Goal: Task Accomplishment & Management: Manage account settings

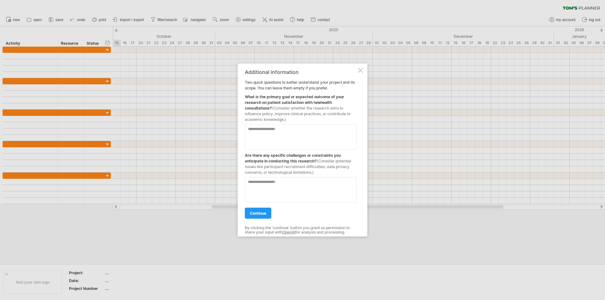
click at [275, 137] on textarea at bounding box center [301, 136] width 112 height 25
drag, startPoint x: 285, startPoint y: 131, endPoint x: 276, endPoint y: 131, distance: 9.1
click at [285, 131] on textarea at bounding box center [301, 136] width 112 height 25
paste textarea "**********"
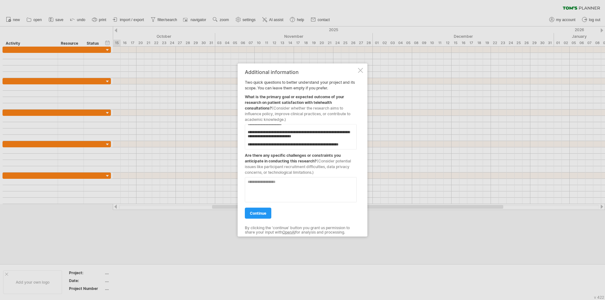
type textarea "**********"
click at [271, 186] on textarea at bounding box center [301, 189] width 112 height 25
click at [280, 183] on textarea at bounding box center [301, 189] width 112 height 25
click at [308, 184] on textarea at bounding box center [301, 189] width 112 height 25
type textarea "**********"
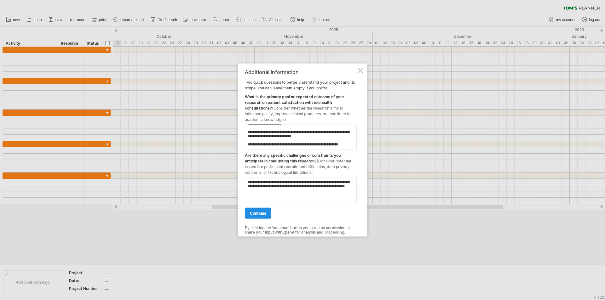
click at [264, 215] on span "continue" at bounding box center [258, 213] width 16 height 5
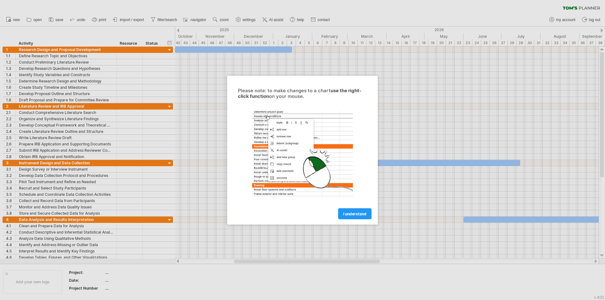
click at [346, 211] on link "I understand" at bounding box center [354, 213] width 33 height 11
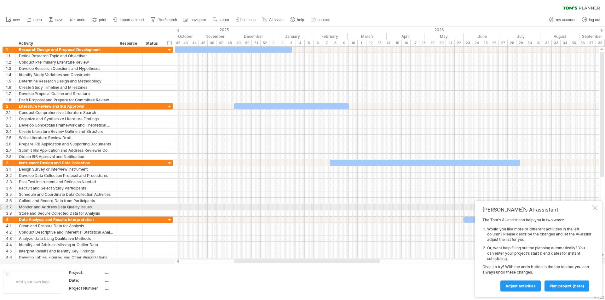
click at [594, 208] on div at bounding box center [594, 207] width 5 height 5
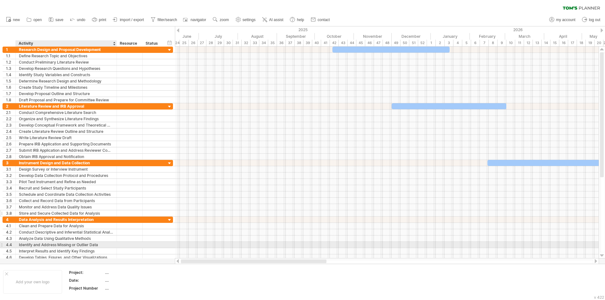
drag, startPoint x: 268, startPoint y: 262, endPoint x: 78, endPoint y: 216, distance: 194.9
click at [79, 245] on div "Trying to reach [DOMAIN_NAME] Connected again... 0% clear filter new 1" at bounding box center [302, 150] width 605 height 300
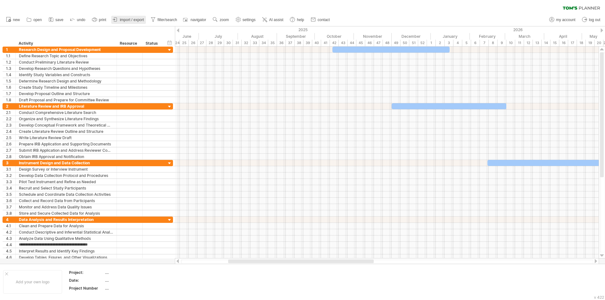
click at [121, 19] on span "import / export" at bounding box center [132, 20] width 24 height 4
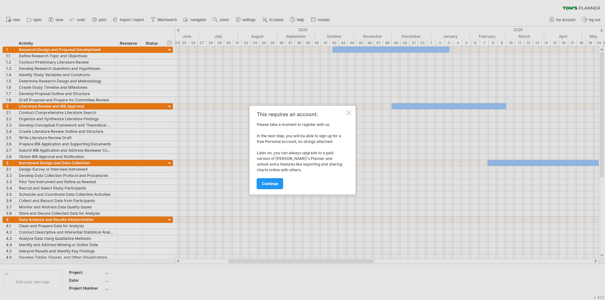
click at [347, 113] on div at bounding box center [348, 112] width 5 height 5
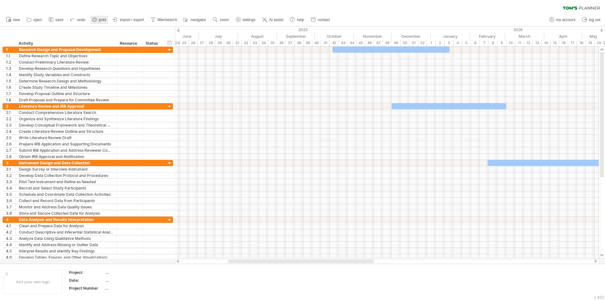
click at [101, 20] on span "print" at bounding box center [102, 20] width 7 height 4
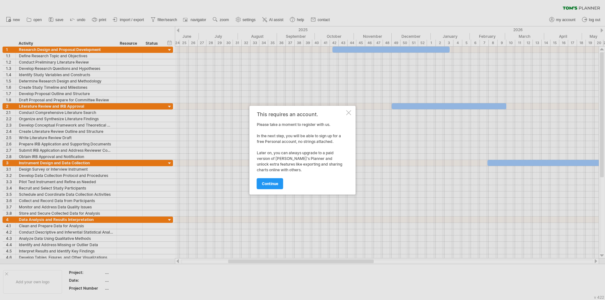
click at [348, 115] on div at bounding box center [348, 112] width 5 height 5
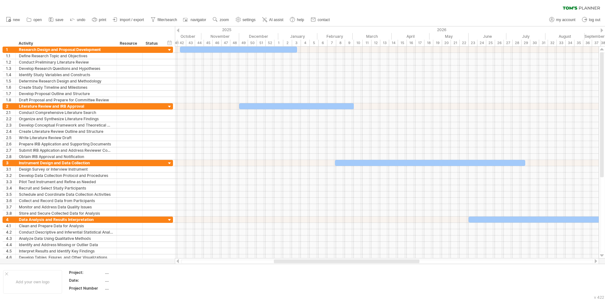
drag, startPoint x: 315, startPoint y: 261, endPoint x: 361, endPoint y: 262, distance: 46.3
click at [361, 262] on div at bounding box center [347, 262] width 146 height 4
click at [222, 19] on span "zoom" at bounding box center [224, 20] width 9 height 4
click at [241, 28] on div "Month" at bounding box center [243, 27] width 35 height 10
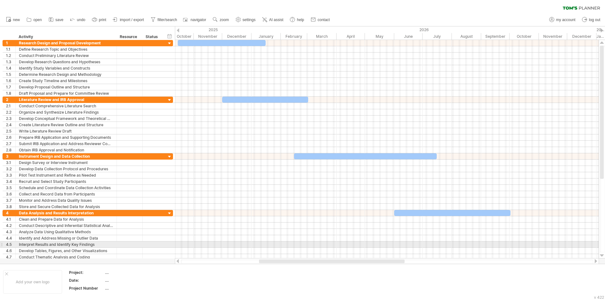
drag, startPoint x: 309, startPoint y: 260, endPoint x: 309, endPoint y: 246, distance: 13.9
click at [309, 246] on div "Trying to reach [DOMAIN_NAME] Connected again... 0% clear filter new 1" at bounding box center [302, 150] width 605 height 300
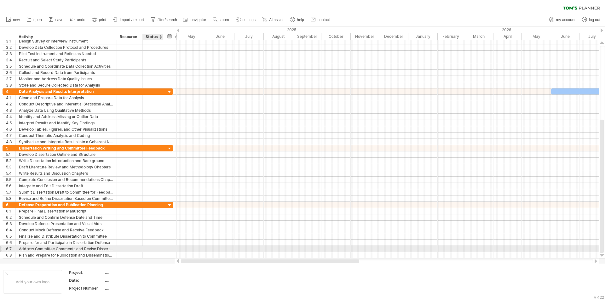
drag, startPoint x: 306, startPoint y: 263, endPoint x: 158, endPoint y: 249, distance: 148.4
click at [158, 249] on div "Trying to reach [DOMAIN_NAME] Connected again... 0% clear filter new 1" at bounding box center [302, 150] width 605 height 300
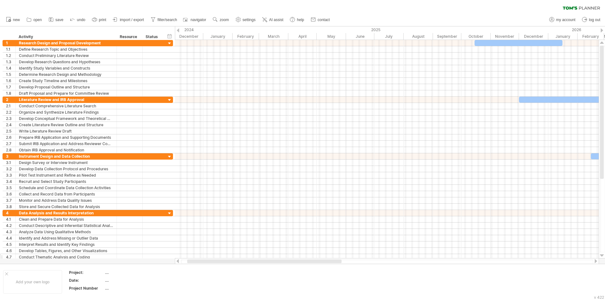
drag, startPoint x: 222, startPoint y: 261, endPoint x: 159, endPoint y: 256, distance: 63.5
click at [159, 256] on div "Trying to reach [DOMAIN_NAME] Connected again... 0% clear filter new 1" at bounding box center [302, 150] width 605 height 300
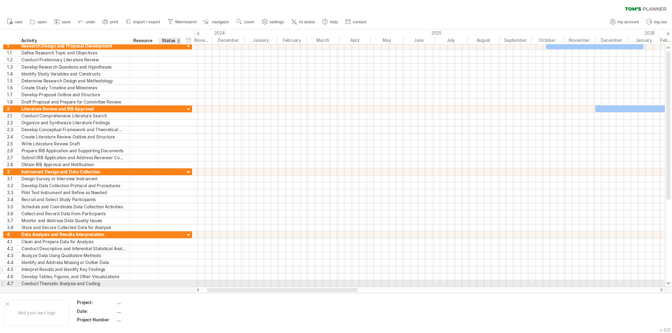
scroll to position [0, 0]
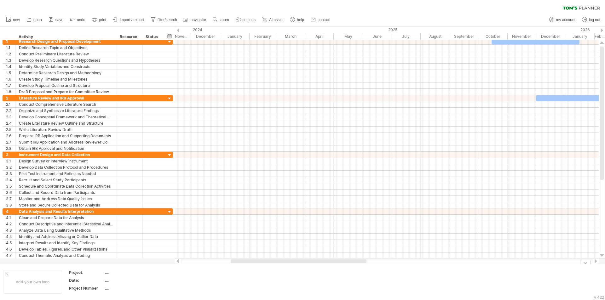
drag, startPoint x: 253, startPoint y: 264, endPoint x: 340, endPoint y: 271, distance: 87.6
click at [340, 271] on div "Trying to reach [DOMAIN_NAME] Connected again... 0% clear filter new 1" at bounding box center [302, 150] width 605 height 300
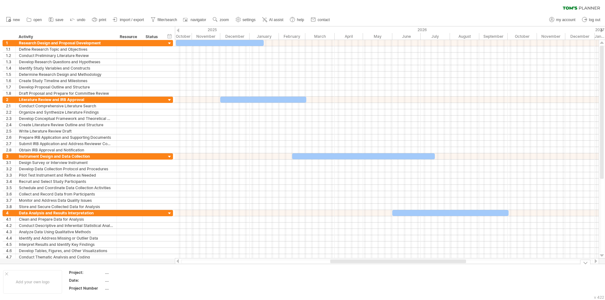
drag, startPoint x: 280, startPoint y: 262, endPoint x: 379, endPoint y: 267, distance: 99.7
click at [379, 267] on div "Trying to reach [DOMAIN_NAME] Connected again... 0% clear filter new 1" at bounding box center [302, 150] width 605 height 300
click at [221, 18] on span "zoom" at bounding box center [224, 20] width 9 height 4
click at [220, 6] on div "clear filter reapply filter" at bounding box center [302, 6] width 605 height 13
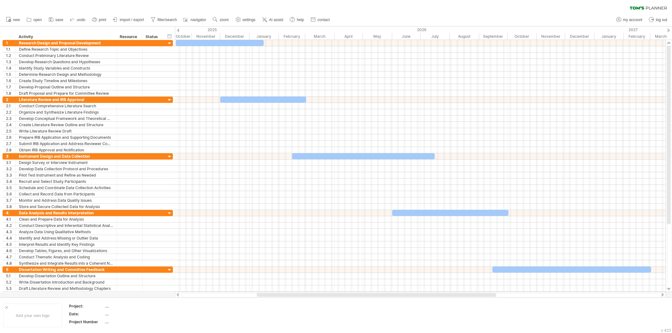
click at [385, 5] on div "clear filter reapply filter" at bounding box center [336, 6] width 672 height 13
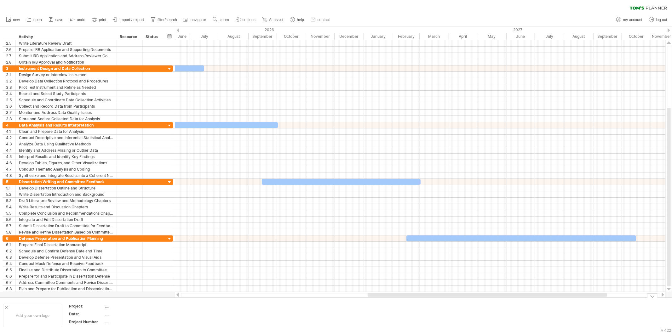
drag, startPoint x: 338, startPoint y: 295, endPoint x: 449, endPoint y: 301, distance: 111.1
click at [449, 300] on div "Trying to reach [DOMAIN_NAME] Connected again... 0% clear filter new 1" at bounding box center [336, 166] width 672 height 333
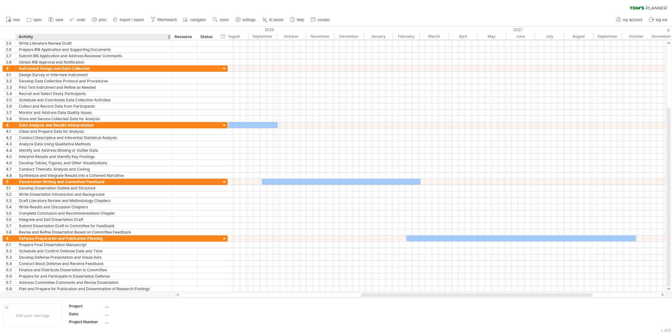
drag, startPoint x: 115, startPoint y: 37, endPoint x: 171, endPoint y: 39, distance: 55.5
click at [170, 39] on div at bounding box center [171, 37] width 2 height 6
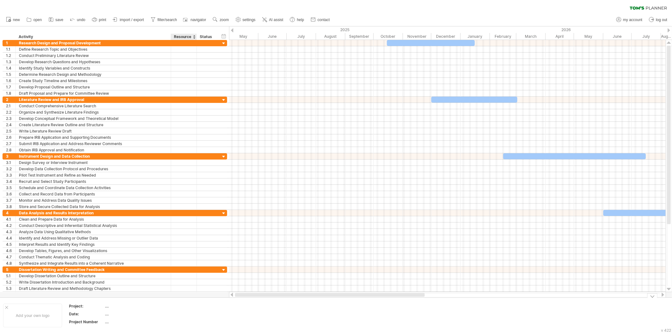
drag, startPoint x: 407, startPoint y: 294, endPoint x: 190, endPoint y: 298, distance: 217.1
click at [191, 298] on div "Trying to reach [DOMAIN_NAME] Connected again... 0% clear filter new 1" at bounding box center [336, 166] width 672 height 333
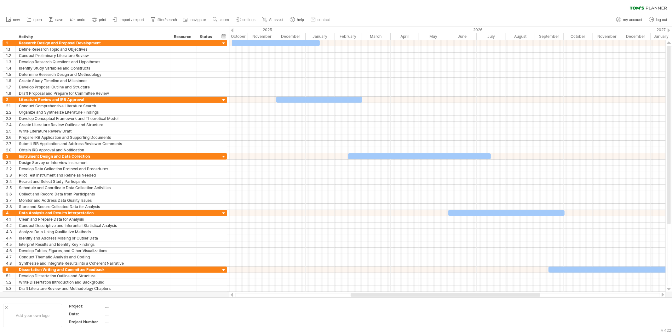
drag, startPoint x: 302, startPoint y: 296, endPoint x: 360, endPoint y: 294, distance: 57.4
click at [360, 294] on div at bounding box center [446, 295] width 190 height 4
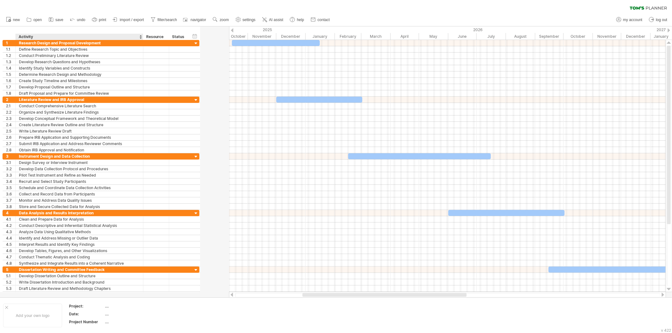
drag, startPoint x: 170, startPoint y: 36, endPoint x: 142, endPoint y: 37, distance: 27.7
click at [142, 37] on div at bounding box center [143, 37] width 2 height 6
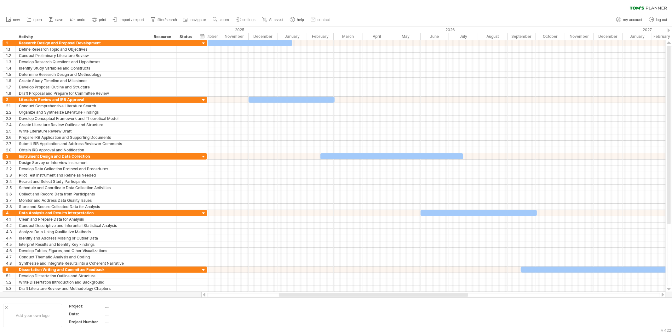
drag, startPoint x: 142, startPoint y: 36, endPoint x: 149, endPoint y: 35, distance: 7.6
click at [149, 35] on div at bounding box center [150, 37] width 2 height 6
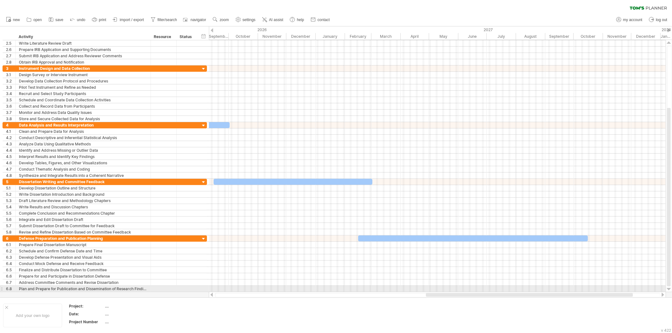
drag, startPoint x: 367, startPoint y: 296, endPoint x: 508, endPoint y: 287, distance: 140.8
click at [508, 287] on div "Trying to reach [DOMAIN_NAME] Connected again... 0% clear filter new 1" at bounding box center [336, 166] width 672 height 333
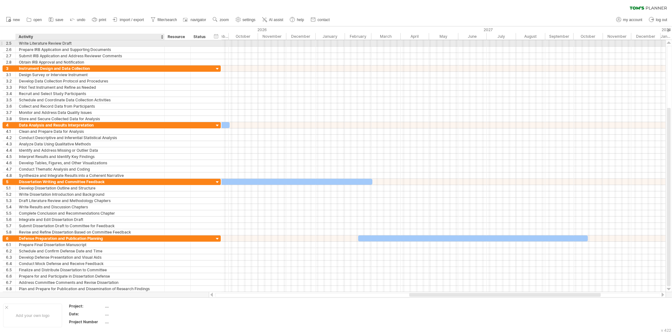
drag, startPoint x: 150, startPoint y: 41, endPoint x: 163, endPoint y: 41, distance: 12.9
click at [163, 41] on div at bounding box center [163, 43] width 3 height 6
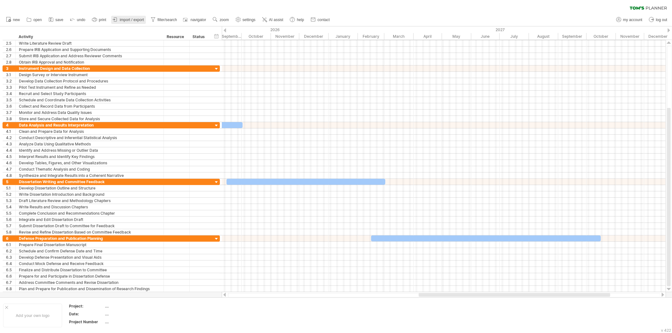
click at [136, 19] on span "import / export" at bounding box center [132, 20] width 24 height 4
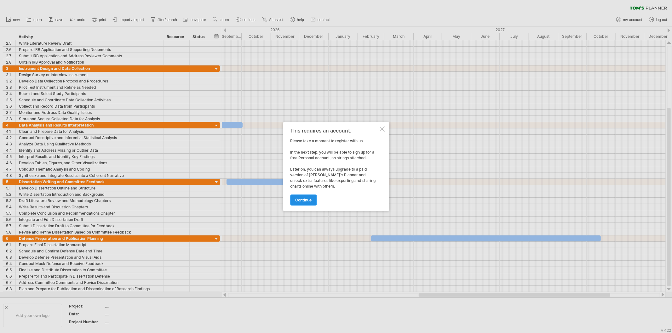
click at [310, 200] on span "continue" at bounding box center [303, 200] width 16 height 5
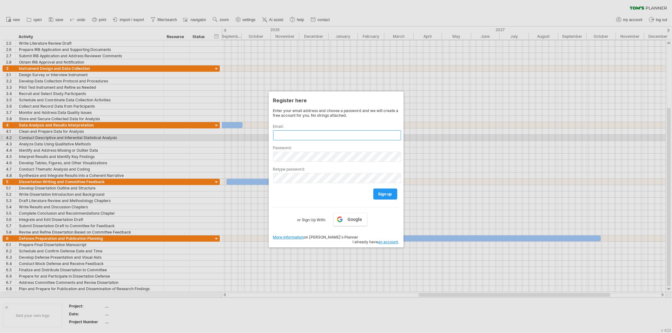
click at [307, 135] on input "text" at bounding box center [337, 135] width 128 height 10
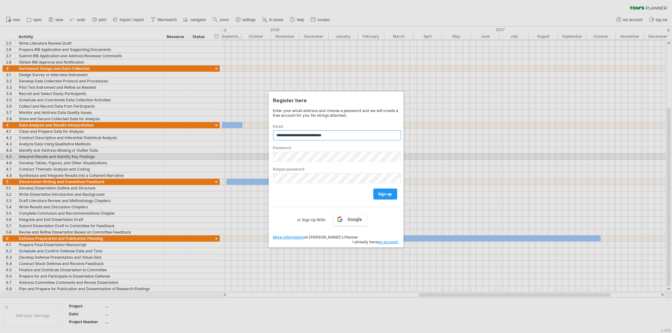
type input "**********"
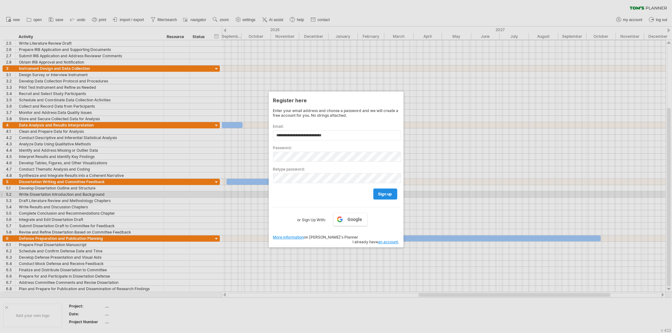
click at [388, 193] on span "sign up" at bounding box center [385, 194] width 14 height 5
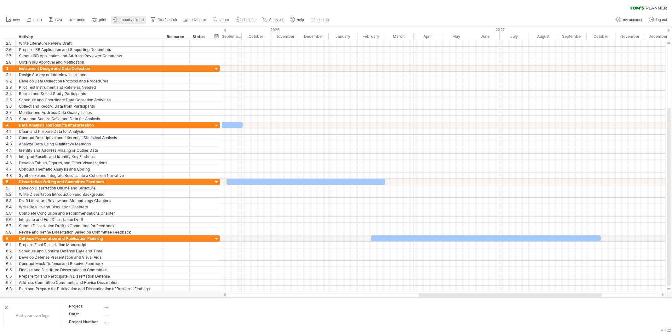
click at [128, 21] on span "import / export" at bounding box center [132, 20] width 24 height 4
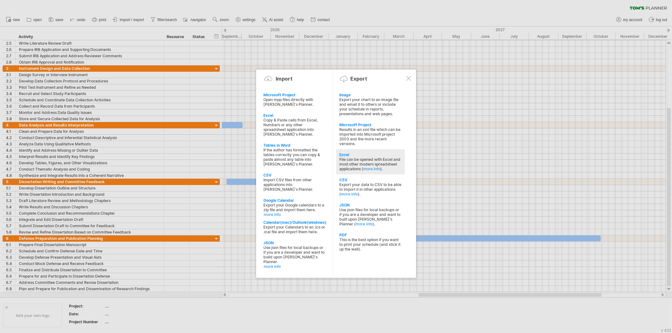
click at [354, 157] on div "File can be opened with Excel and most other modern spreadsheet applications ( …" at bounding box center [370, 164] width 62 height 14
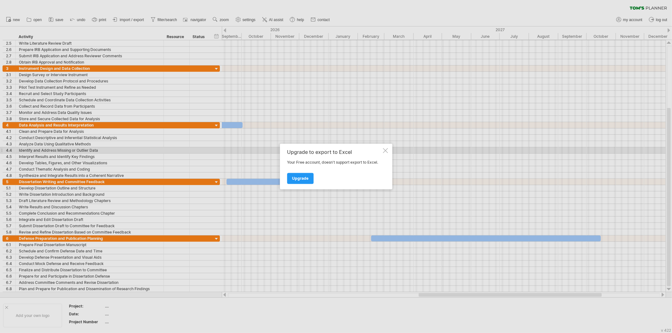
click at [386, 152] on div at bounding box center [385, 150] width 5 height 5
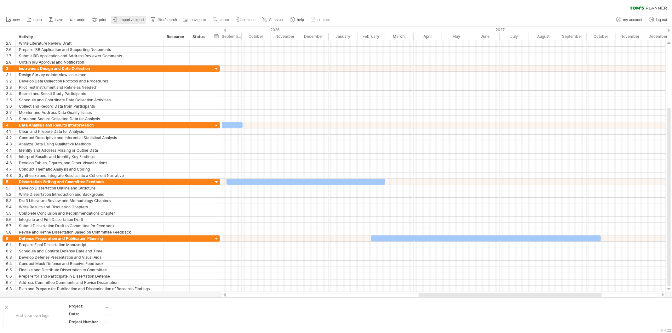
click at [131, 19] on span "import / export" at bounding box center [132, 20] width 24 height 4
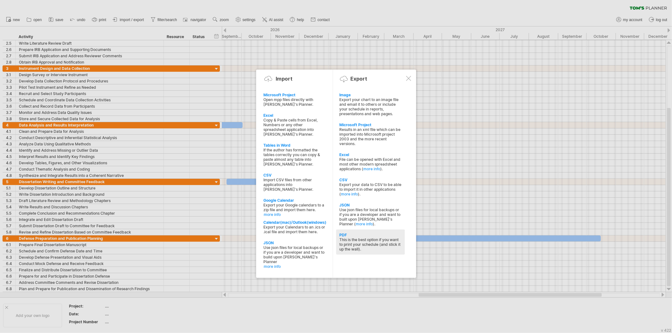
click at [371, 239] on div "This is the best option if you want to print your schedule (and stick it up the…" at bounding box center [370, 245] width 62 height 14
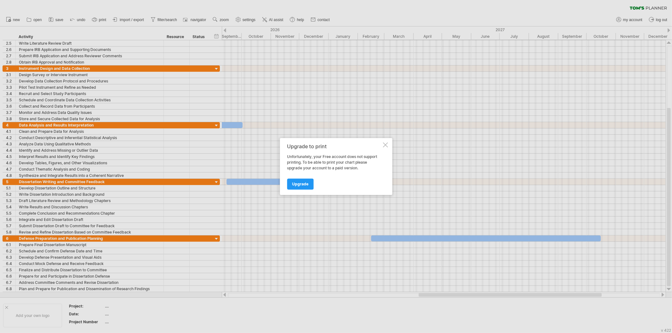
click at [384, 148] on div "Upgrade to print Unfortunately, your Free account does not support printing. To…" at bounding box center [336, 166] width 112 height 57
click at [386, 145] on div at bounding box center [385, 145] width 5 height 5
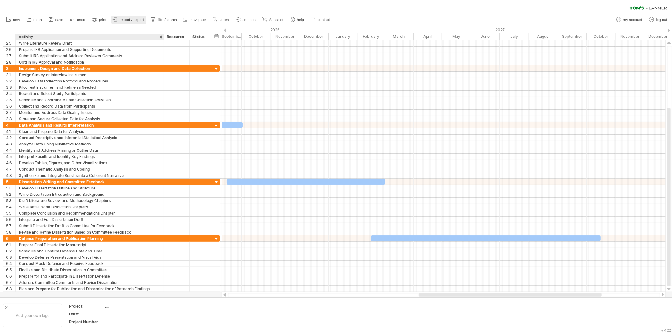
click at [143, 22] on link "import / export" at bounding box center [128, 20] width 35 height 8
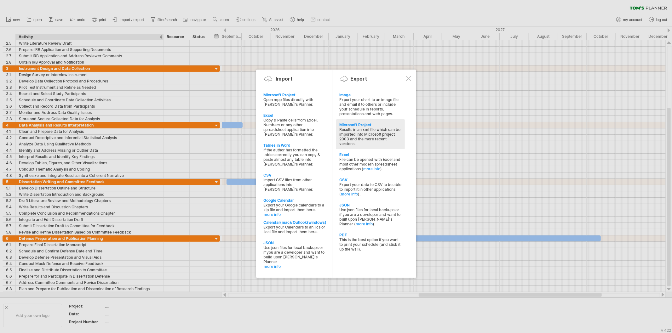
click at [383, 135] on div "Results in an xml file which can be imported into Microsoft project 2003 and th…" at bounding box center [370, 136] width 62 height 19
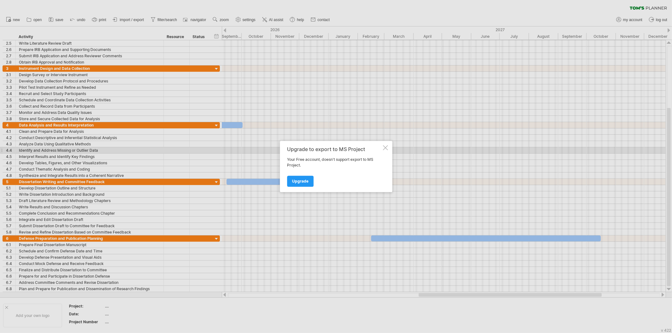
click at [383, 148] on div at bounding box center [385, 148] width 5 height 5
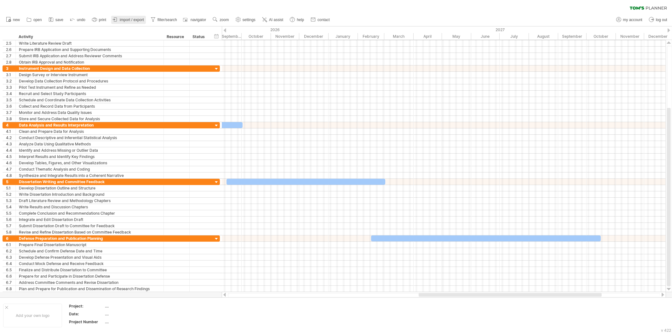
click at [124, 19] on span "import / export" at bounding box center [132, 20] width 24 height 4
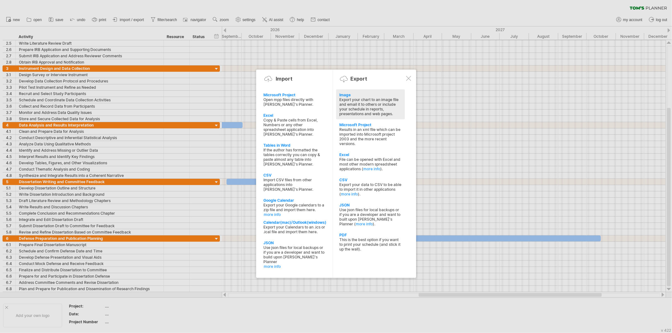
click at [363, 103] on div "Export your chart to an image file and email it to others or include your sched…" at bounding box center [370, 106] width 62 height 19
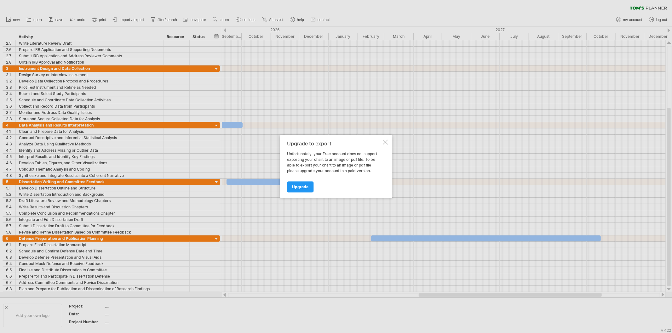
click at [385, 142] on div at bounding box center [385, 142] width 5 height 5
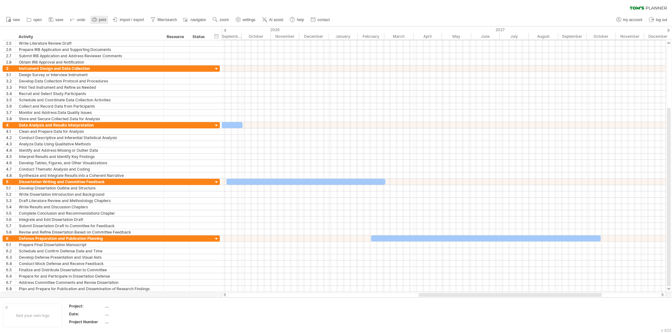
click at [99, 17] on link "print" at bounding box center [99, 20] width 18 height 8
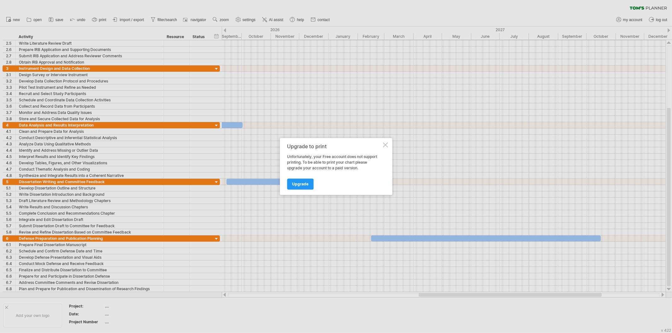
click at [383, 147] on div at bounding box center [385, 145] width 5 height 5
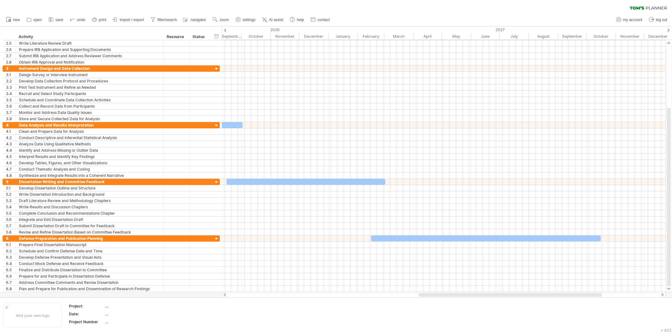
click at [136, 22] on link "import / export" at bounding box center [128, 20] width 35 height 8
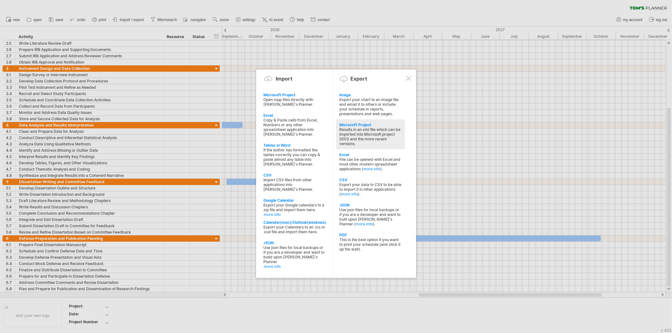
click at [364, 136] on div "Results in an xml file which can be imported into Microsoft project 2003 and th…" at bounding box center [370, 136] width 62 height 19
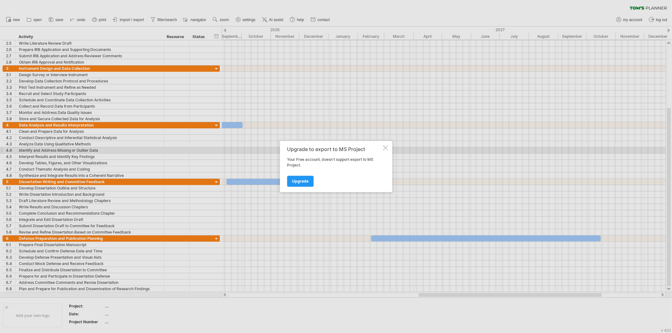
click at [383, 151] on div "Upgrade to export to MS Project Your Free account, doesn't support export to MS…" at bounding box center [336, 166] width 112 height 51
click at [388, 146] on div "Upgrade to export to MS Project Your Free account, doesn't support export to MS…" at bounding box center [336, 166] width 112 height 51
click at [384, 147] on div at bounding box center [385, 148] width 5 height 5
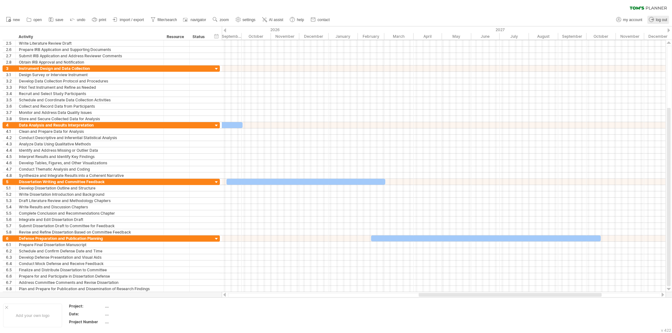
click at [605, 18] on span "log out" at bounding box center [661, 20] width 11 height 4
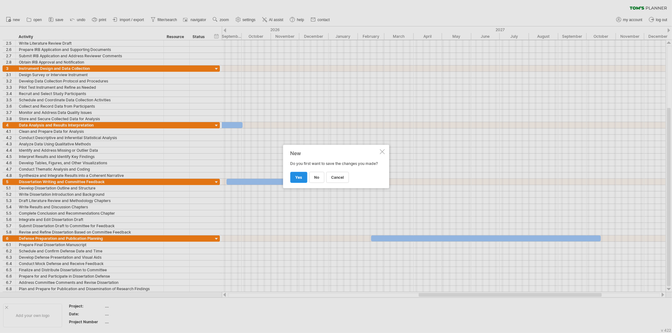
click at [301, 180] on span "yes" at bounding box center [298, 177] width 7 height 5
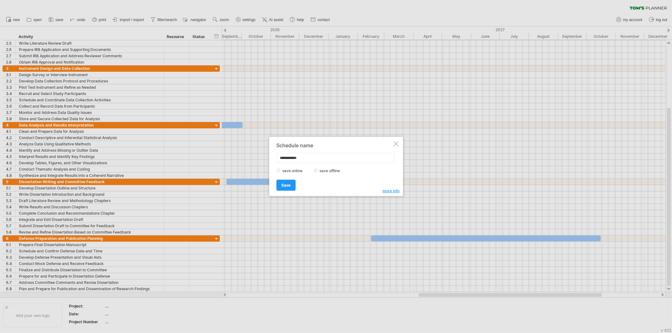
drag, startPoint x: 275, startPoint y: 158, endPoint x: 247, endPoint y: 157, distance: 27.8
click at [247, 157] on div "Trying to reach [DOMAIN_NAME] Connected again... 0% clear filter new 1" at bounding box center [336, 166] width 672 height 333
type input "**********"
click at [289, 184] on span "Save" at bounding box center [285, 185] width 9 height 5
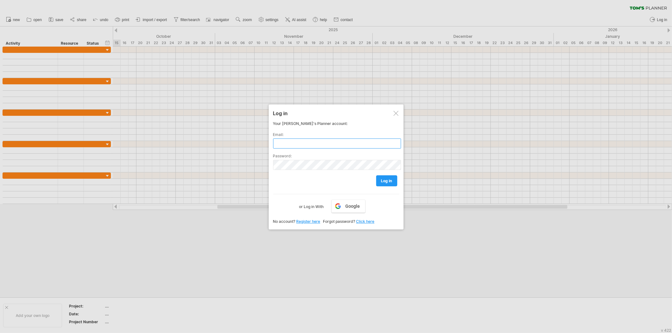
click at [331, 142] on input "text" at bounding box center [337, 144] width 128 height 10
click at [328, 144] on input "**********" at bounding box center [337, 144] width 128 height 10
type input "**********"
click at [287, 158] on div "Password:" at bounding box center [336, 159] width 126 height 21
